Goal: Transaction & Acquisition: Purchase product/service

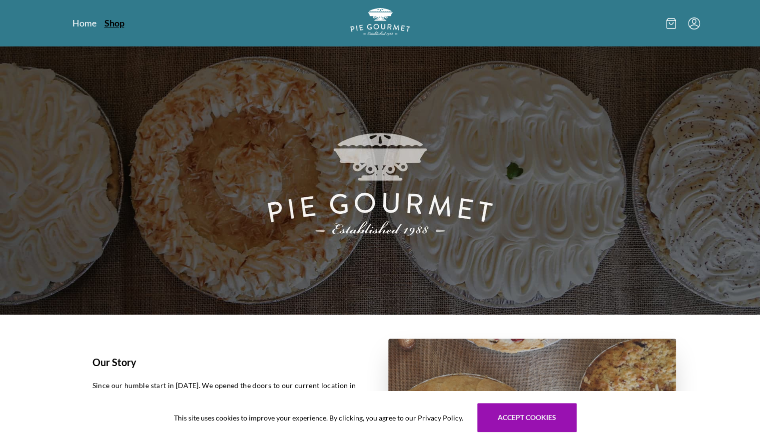
click at [113, 27] on link "Shop" at bounding box center [114, 23] width 20 height 12
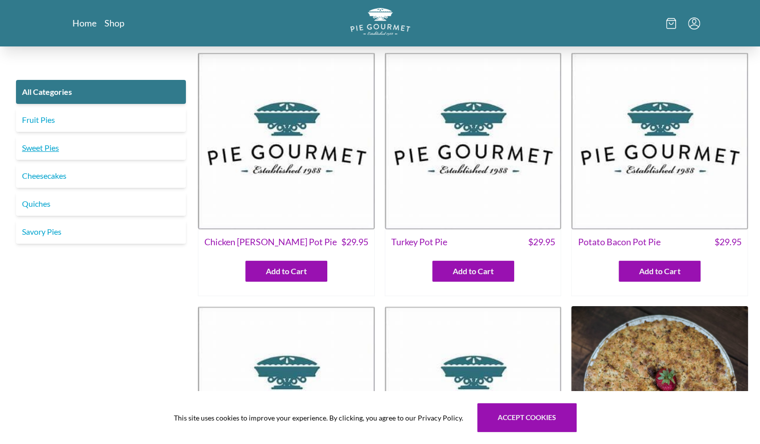
click at [64, 153] on link "Sweet Pies" at bounding box center [101, 148] width 170 height 24
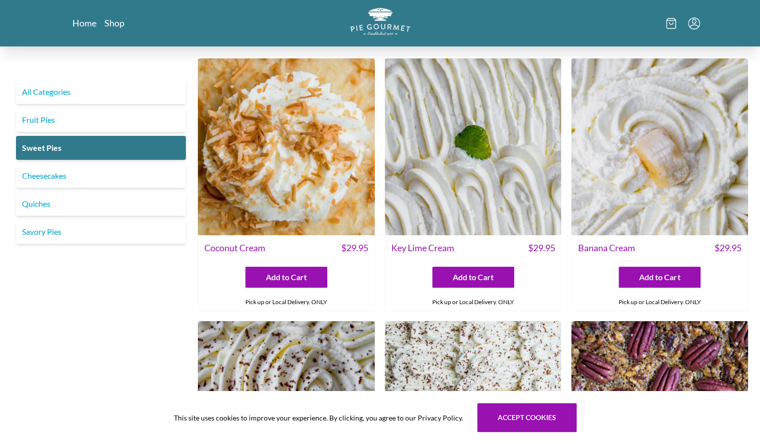
click at [503, 161] on img at bounding box center [473, 146] width 177 height 177
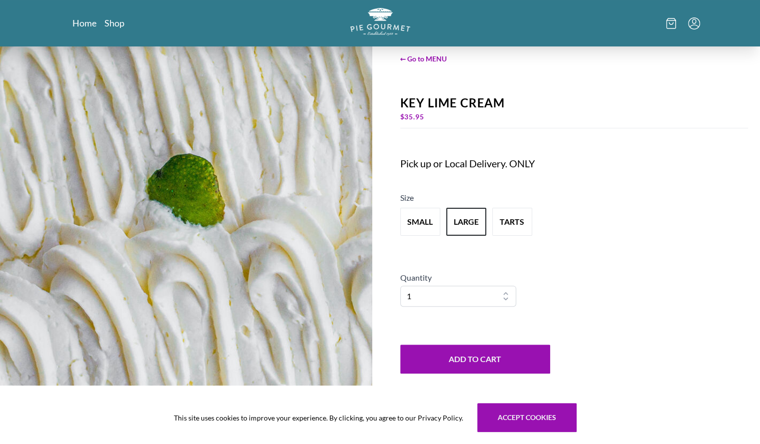
scroll to position [34, 0]
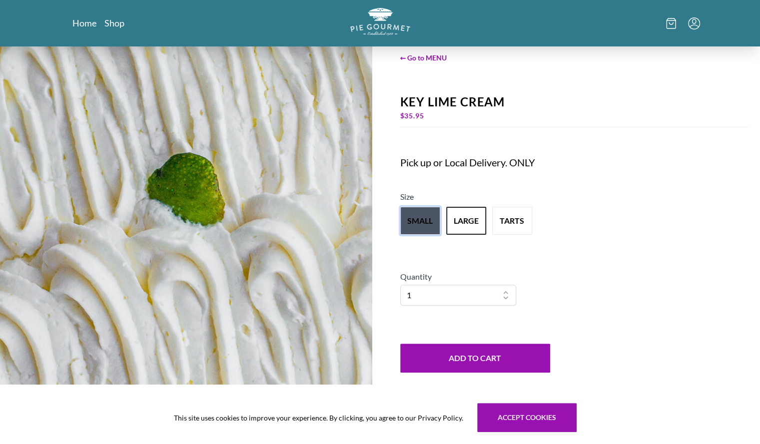
click at [423, 220] on button "small" at bounding box center [420, 221] width 40 height 28
click at [421, 224] on button "small" at bounding box center [420, 221] width 40 height 28
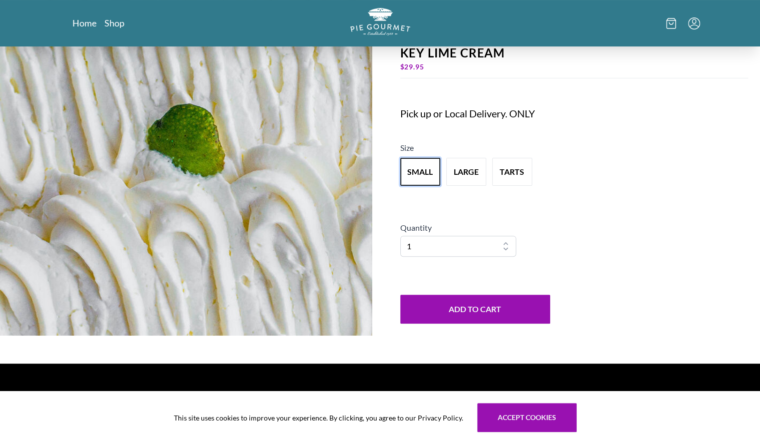
scroll to position [82, 0]
